Goal: Navigation & Orientation: Go to known website

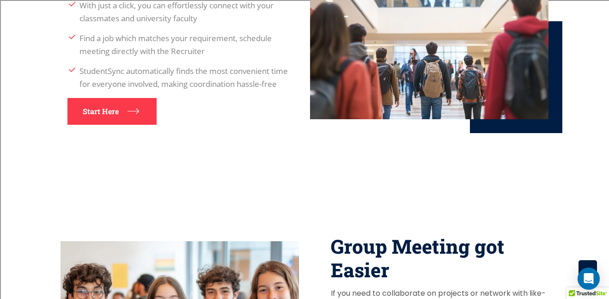
scroll to position [668, 0]
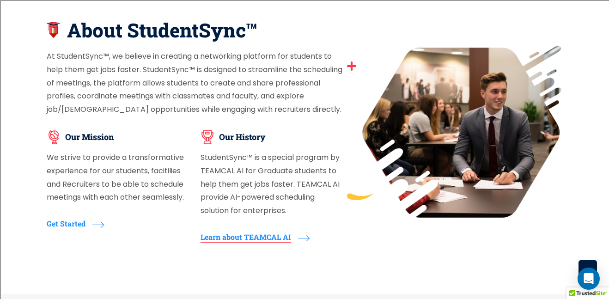
scroll to position [404, 0]
